Goal: Information Seeking & Learning: Learn about a topic

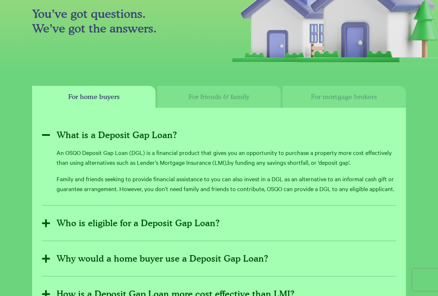
scroll to position [146, 0]
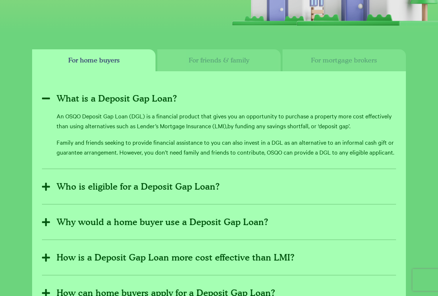
click at [214, 129] on p "An OSQO Deposit Gap Loan (DGL) is a financial product that gives you an opportu…" at bounding box center [227, 121] width 340 height 20
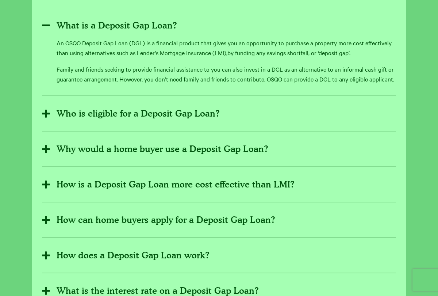
scroll to position [227, 0]
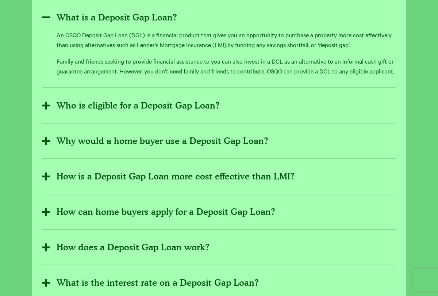
click at [427, 110] on section "For home buyers For friends & family For mortgage brokers What is a Deposit Gap…" at bounding box center [219, 197] width 438 height 459
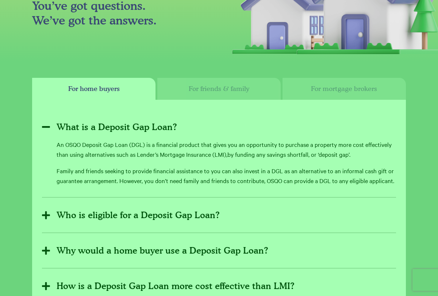
click at [163, 221] on button "Who is eligible for a Deposit Gap Loan?" at bounding box center [219, 215] width 354 height 18
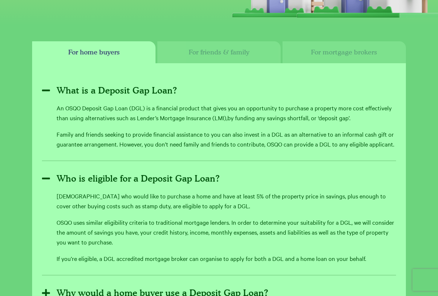
scroll to position [191, 0]
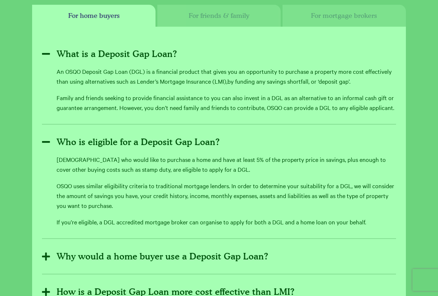
drag, startPoint x: 56, startPoint y: 160, endPoint x: 355, endPoint y: 172, distance: 299.7
click at [355, 172] on div "Who is eligible for a Deposit Gap Loan? [DEMOGRAPHIC_DATA] who would like to pu…" at bounding box center [219, 183] width 354 height 100
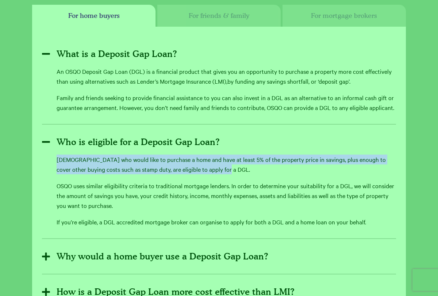
click at [261, 193] on p "OSQO uses similar eligibility criteria to traditional mortgage lenders. In orde…" at bounding box center [227, 196] width 340 height 30
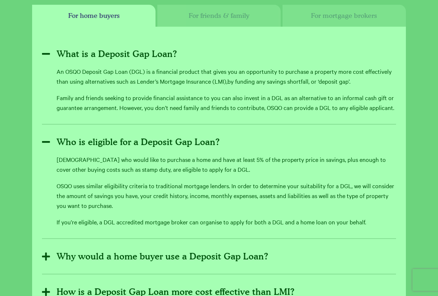
drag, startPoint x: 53, startPoint y: 184, endPoint x: 269, endPoint y: 200, distance: 216.4
click at [269, 200] on div "Who is eligible for a Deposit Gap Loan? [DEMOGRAPHIC_DATA] who would like to pu…" at bounding box center [219, 183] width 354 height 100
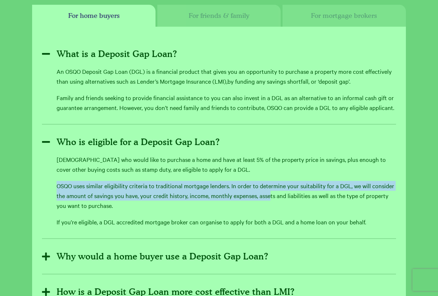
click at [218, 215] on div "[DEMOGRAPHIC_DATA] who would like to purchase a home and have at least 5% of th…" at bounding box center [227, 190] width 340 height 72
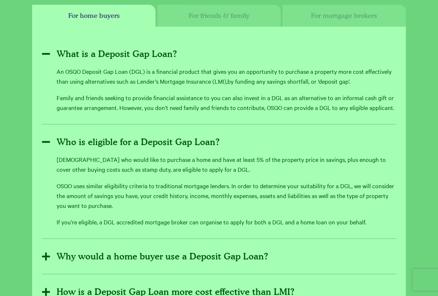
scroll to position [227, 0]
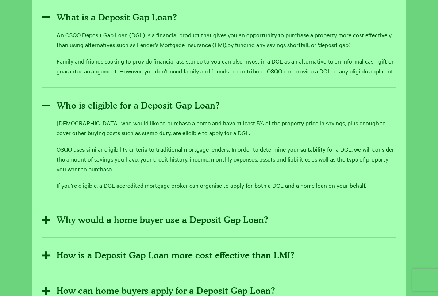
drag, startPoint x: 163, startPoint y: 156, endPoint x: 171, endPoint y: 156, distance: 8.4
click at [171, 156] on p "OSQO uses similar eligibility criteria to traditional mortgage lenders. In orde…" at bounding box center [227, 159] width 340 height 30
click at [183, 167] on p "OSQO uses similar eligibility criteria to traditional mortgage lenders. In orde…" at bounding box center [227, 159] width 340 height 30
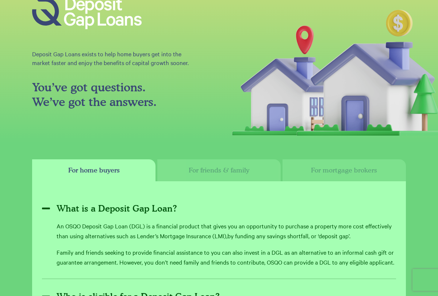
scroll to position [73, 0]
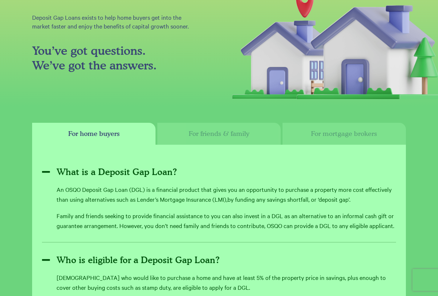
drag, startPoint x: 30, startPoint y: 20, endPoint x: 195, endPoint y: 28, distance: 165.3
click at [195, 28] on section "OSQO - Deposit Gap Loans Deposit Gap Loans exists to help home buyers get into …" at bounding box center [219, 16] width 438 height 179
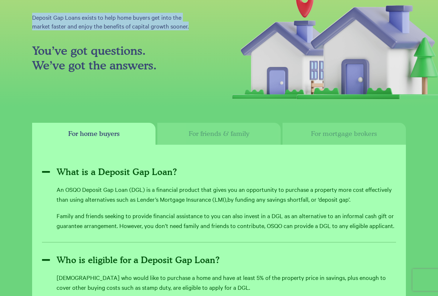
drag, startPoint x: 195, startPoint y: 28, endPoint x: 195, endPoint y: 44, distance: 15.7
click at [195, 44] on h2 "You’ve got questions. We’ve got the answers." at bounding box center [115, 57] width 167 height 29
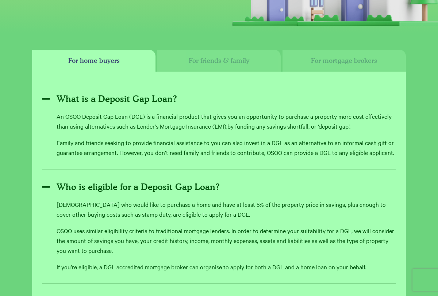
scroll to position [183, 0]
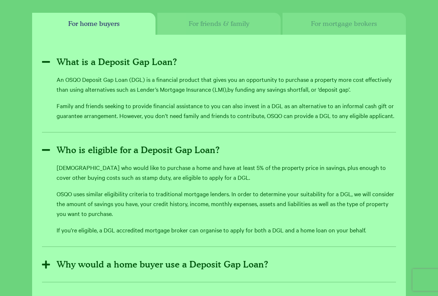
drag, startPoint x: 77, startPoint y: 92, endPoint x: 248, endPoint y: 89, distance: 170.9
click at [248, 89] on p "An OSQO Deposit Gap Loan (DGL) is a financial product that gives you an opportu…" at bounding box center [227, 84] width 340 height 20
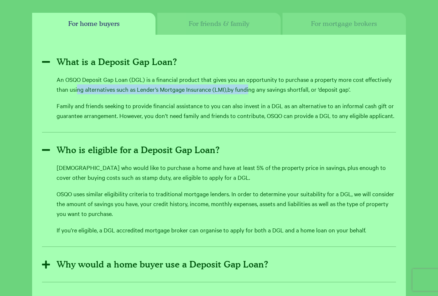
drag, startPoint x: 248, startPoint y: 89, endPoint x: 340, endPoint y: 167, distance: 120.8
click at [340, 167] on p "[DEMOGRAPHIC_DATA] who would like to purchase a home and have at least 5% of th…" at bounding box center [227, 173] width 340 height 20
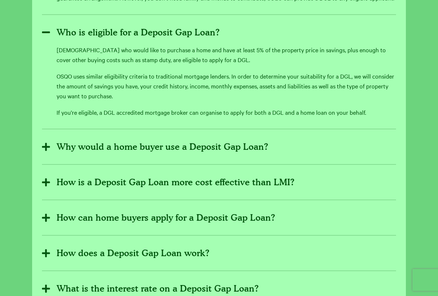
scroll to position [373, 0]
